Goal: Transaction & Acquisition: Purchase product/service

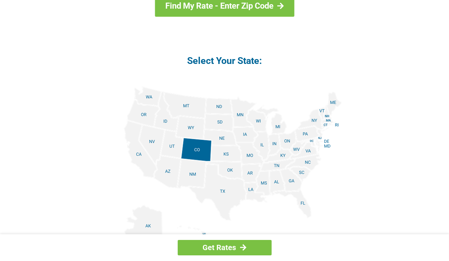
scroll to position [810, 0]
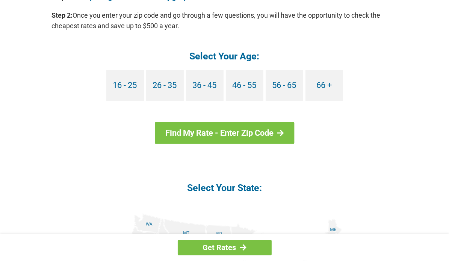
scroll to position [851, 0]
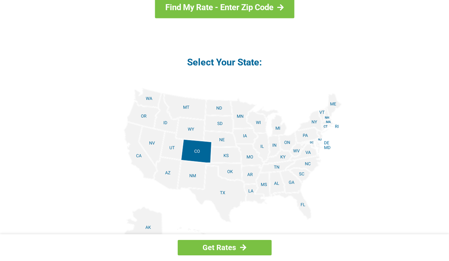
click at [280, 127] on img at bounding box center [224, 172] width 234 height 169
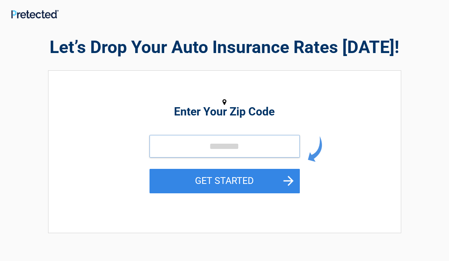
click at [191, 152] on input "tel" at bounding box center [224, 146] width 150 height 23
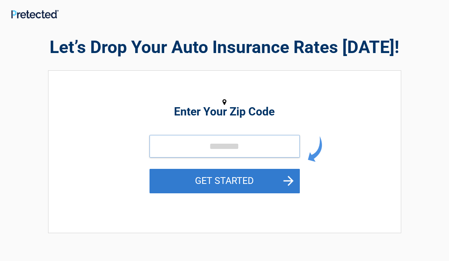
type input "*****"
click at [269, 189] on button "GET STARTED" at bounding box center [224, 181] width 150 height 24
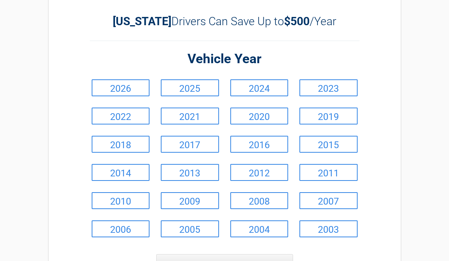
scroll to position [36, 0]
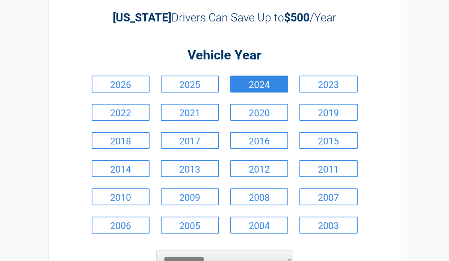
click at [263, 86] on link "2024" at bounding box center [259, 83] width 58 height 17
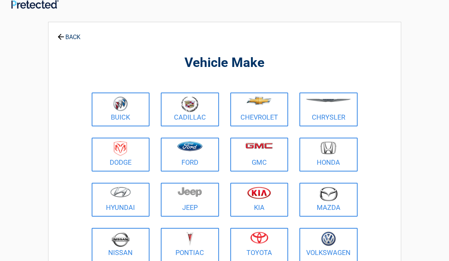
scroll to position [0, 0]
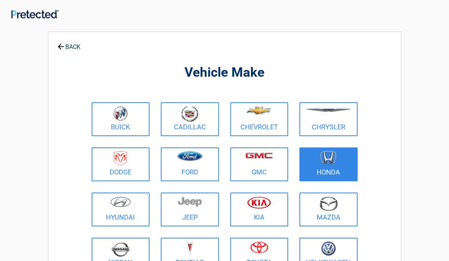
click at [337, 164] on figure at bounding box center [328, 159] width 49 height 17
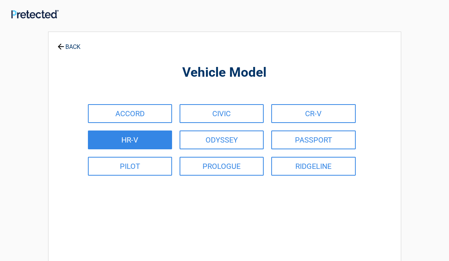
click at [132, 136] on link "HR-V" at bounding box center [130, 139] width 84 height 19
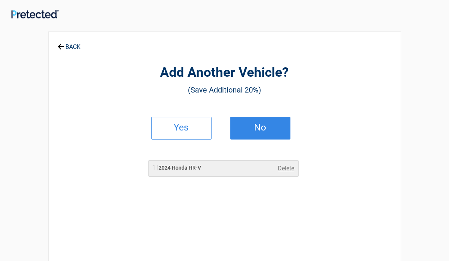
click at [275, 132] on link "No" at bounding box center [260, 128] width 60 height 23
